Goal: Check status: Check status

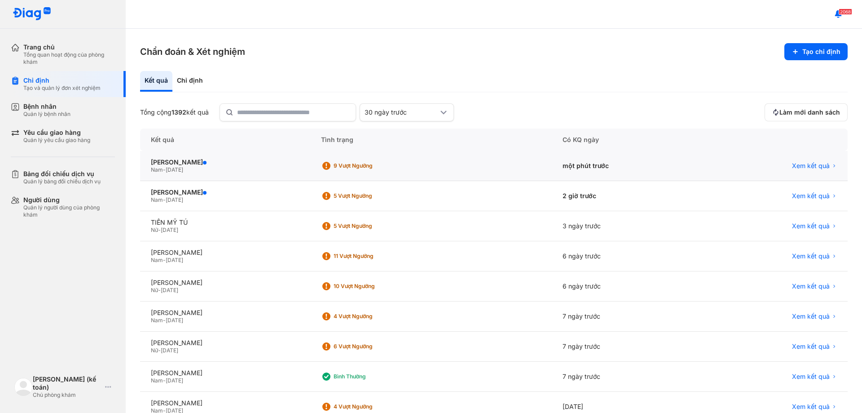
click at [245, 172] on div "Nam - 16/10/1973" at bounding box center [225, 169] width 149 height 7
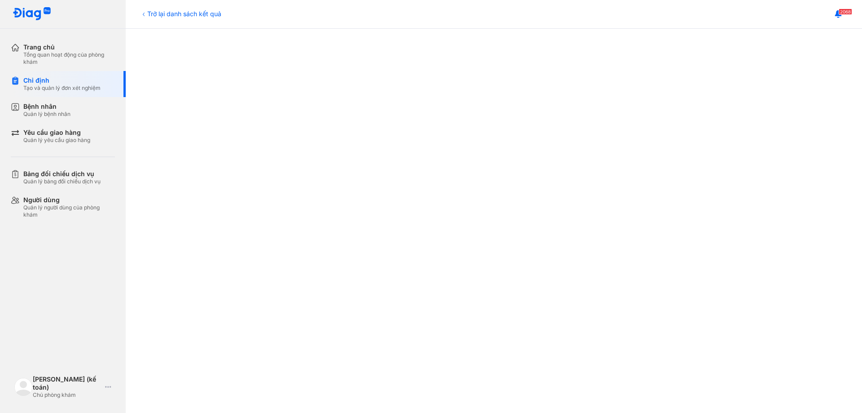
scroll to position [452, 0]
